Goal: Transaction & Acquisition: Purchase product/service

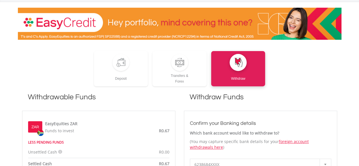
scroll to position [43, 0]
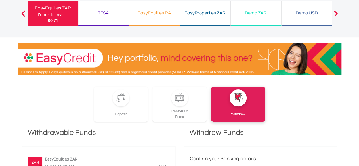
click at [248, 14] on div "Demo ZAR" at bounding box center [256, 13] width 44 height 8
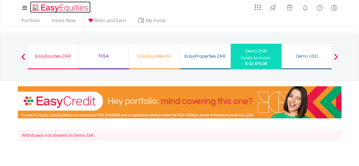
click at [66, 8] on img "Home page" at bounding box center [60, 7] width 59 height 9
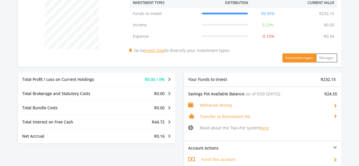
scroll to position [227, 0]
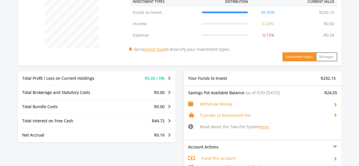
click at [221, 105] on span "Withdraw Money" at bounding box center [216, 103] width 32 height 5
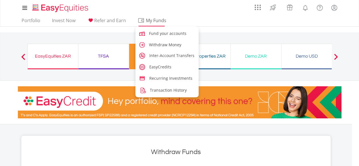
click at [155, 19] on span "My Funds" at bounding box center [156, 20] width 37 height 7
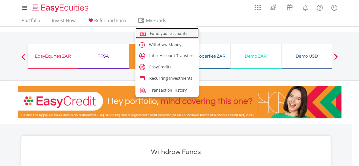
click at [157, 32] on span "Fund your accounts" at bounding box center [169, 33] width 38 height 5
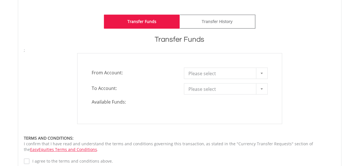
scroll to position [142, 0]
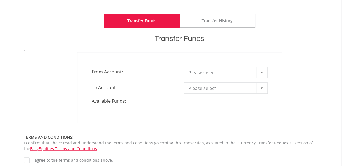
click at [215, 68] on span "Please select" at bounding box center [222, 72] width 66 height 11
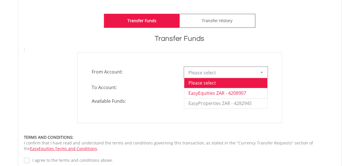
click at [216, 92] on li "EasyEquities ZAR - 4208907" at bounding box center [225, 93] width 83 height 10
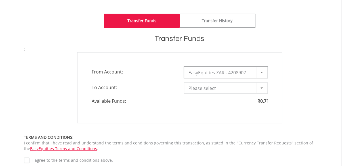
click at [212, 69] on span "EasyEquities ZAR - 4208907" at bounding box center [222, 72] width 66 height 11
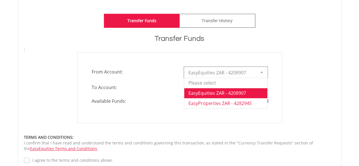
click at [215, 102] on li "EasyProperties ZAR - 4282945" at bounding box center [225, 103] width 83 height 10
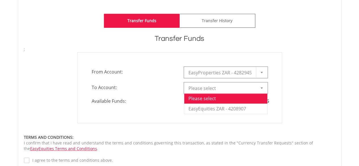
click at [215, 88] on span "Please select" at bounding box center [222, 88] width 66 height 11
click at [212, 73] on span "EasyProperties ZAR - 4282945" at bounding box center [222, 72] width 66 height 11
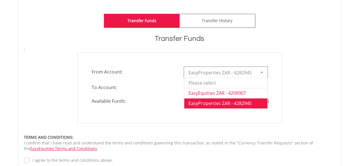
click at [213, 91] on li "EasyEquities ZAR - 4208907" at bounding box center [225, 93] width 83 height 10
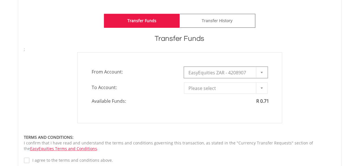
click at [237, 88] on span "Please select" at bounding box center [222, 88] width 66 height 11
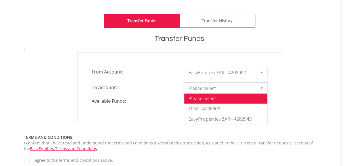
click at [225, 74] on span "EasyEquities ZAR - 4208907" at bounding box center [222, 72] width 66 height 11
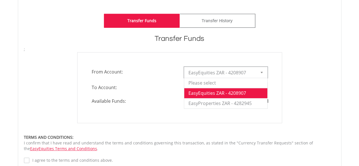
click at [227, 94] on li "EasyEquities ZAR - 4208907" at bounding box center [225, 93] width 83 height 10
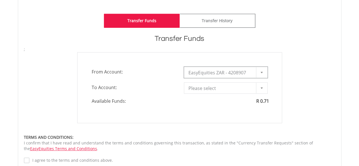
click at [223, 87] on span "Please select" at bounding box center [222, 88] width 66 height 11
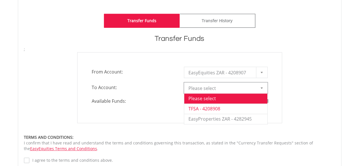
click at [212, 106] on li "TFSA - 4208908" at bounding box center [225, 109] width 83 height 10
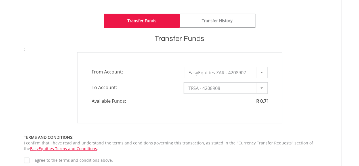
type input "*"
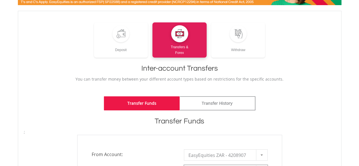
scroll to position [0, 0]
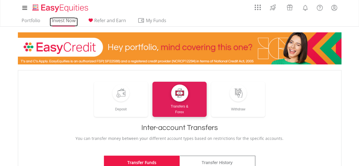
click at [62, 22] on link "Invest Now" at bounding box center [64, 22] width 28 height 9
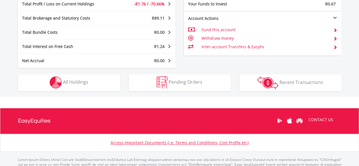
scroll to position [257, 0]
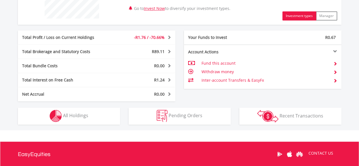
click at [217, 71] on td "Withdraw money" at bounding box center [265, 72] width 128 height 9
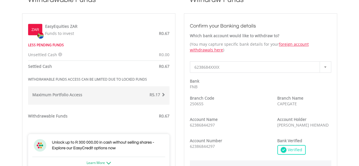
scroll to position [142, 0]
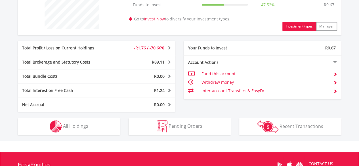
scroll to position [228, 0]
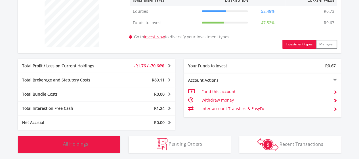
click at [64, 149] on button "Holdings All Holdings" at bounding box center [69, 144] width 102 height 17
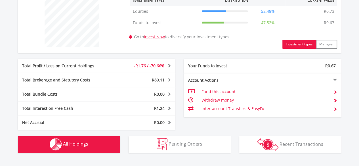
scroll to position [398, 0]
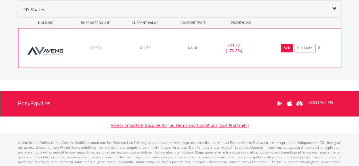
click at [285, 51] on link "Sell" at bounding box center [287, 48] width 12 height 9
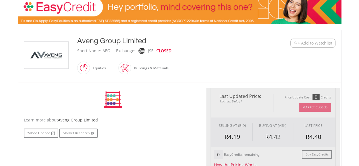
scroll to position [114, 0]
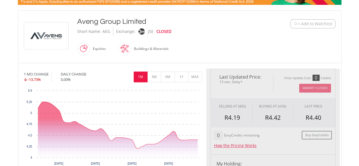
type input "****"
type input "******"
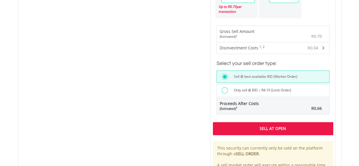
scroll to position [426, 0]
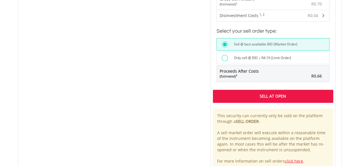
click at [276, 92] on div "Sell At Open" at bounding box center [273, 96] width 120 height 13
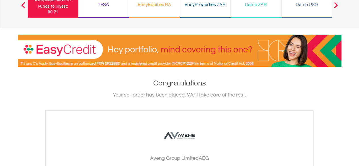
scroll to position [57, 0]
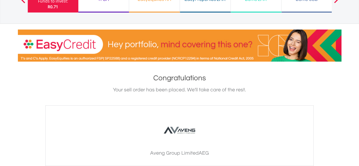
click at [104, 8] on div "TFSA Funds to invest: R0.71" at bounding box center [103, 0] width 51 height 26
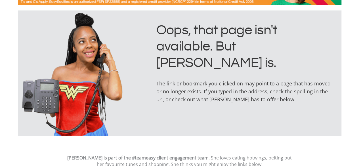
scroll to position [28, 0]
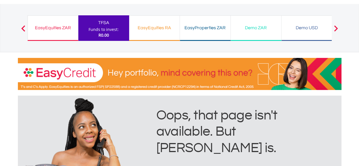
click at [153, 32] on div "EasyEquities RA Funds to invest: R0.00" at bounding box center [154, 28] width 51 height 26
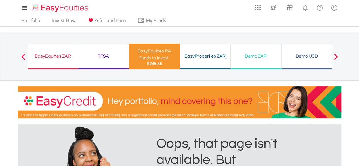
click at [196, 57] on div "EasyProperties ZAR" at bounding box center [206, 56] width 44 height 8
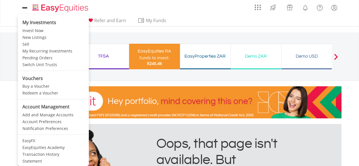
click at [22, 9] on icon at bounding box center [25, 7] width 8 height 7
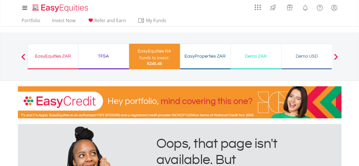
click at [23, 56] on span at bounding box center [23, 57] width 4 height 6
click at [49, 58] on div "EasyEquities ZAR" at bounding box center [52, 56] width 43 height 8
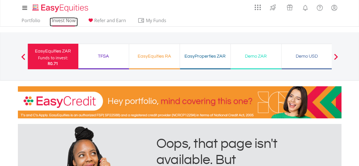
click at [64, 22] on link "Invest Now" at bounding box center [64, 22] width 28 height 9
